Goal: Information Seeking & Learning: Learn about a topic

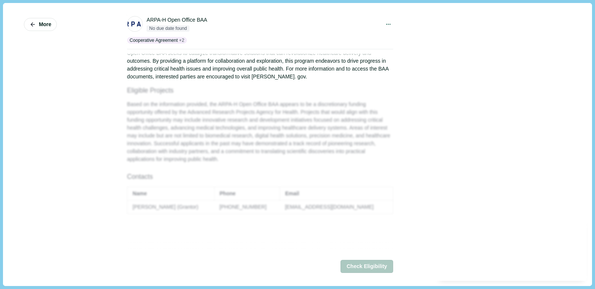
scroll to position [112, 0]
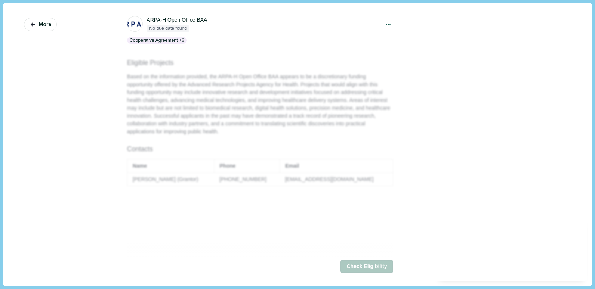
click at [383, 103] on div "About The ARPA-H Open Office Broad Agency Announcement (BAA) represents a signi…" at bounding box center [260, 83] width 266 height 205
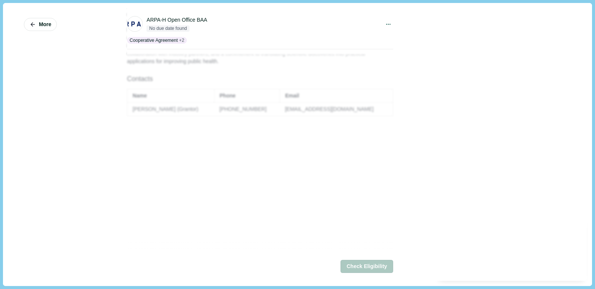
scroll to position [0, 0]
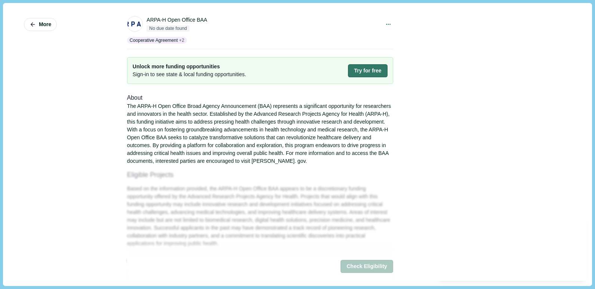
click at [280, 153] on div "The ARPA-H Open Office Broad Agency Announcement (BAA) represents a significant…" at bounding box center [260, 133] width 266 height 63
click at [558, 107] on div at bounding box center [492, 144] width 157 height 273
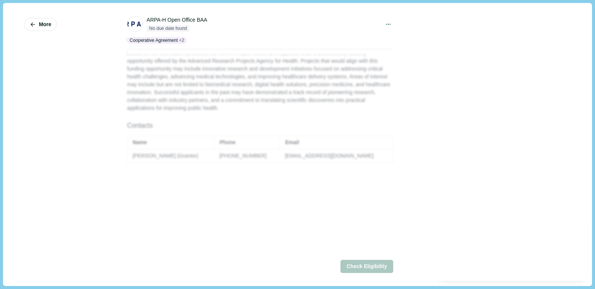
scroll to position [150, 0]
